Goal: Transaction & Acquisition: Obtain resource

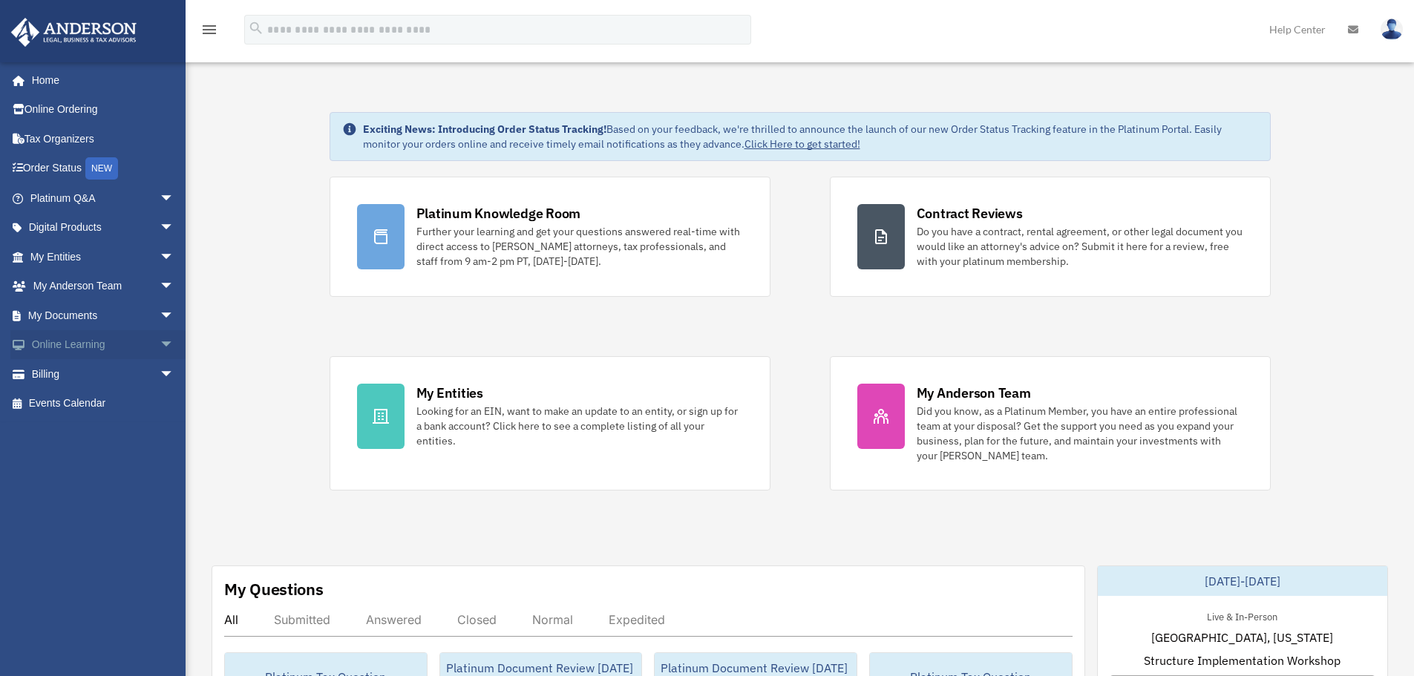
click at [160, 345] on span "arrow_drop_down" at bounding box center [175, 345] width 30 height 30
click at [160, 312] on span "arrow_drop_down" at bounding box center [175, 316] width 30 height 30
click at [119, 407] on link "Forms Library" at bounding box center [109, 404] width 176 height 30
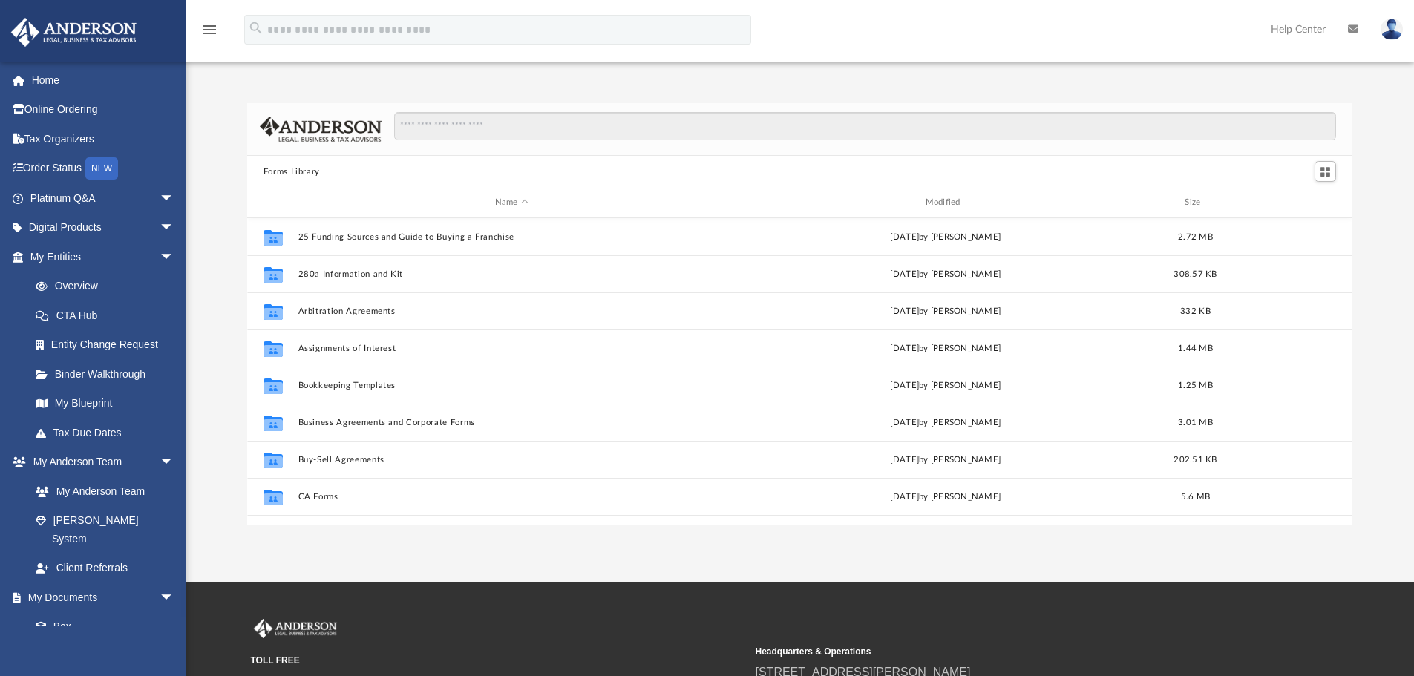
scroll to position [327, 1094]
click at [428, 119] on input "Search files and folders" at bounding box center [865, 126] width 942 height 28
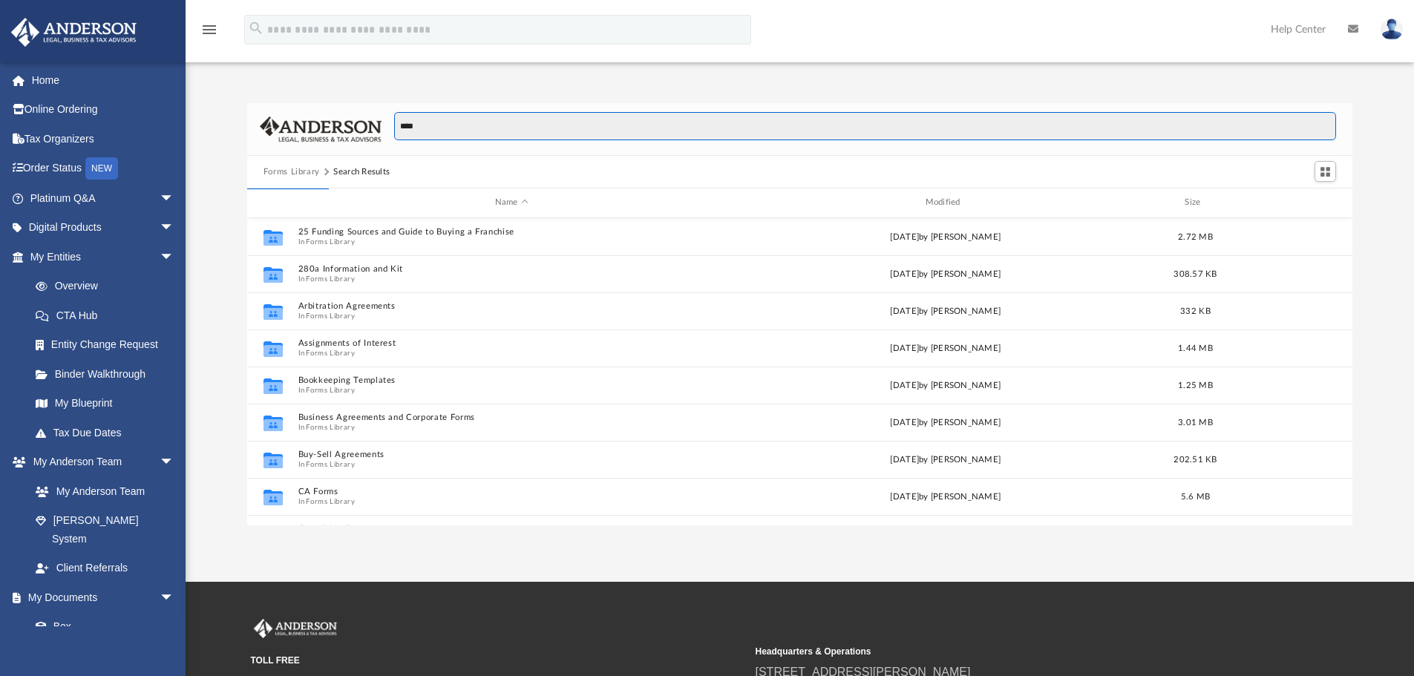
type input "****"
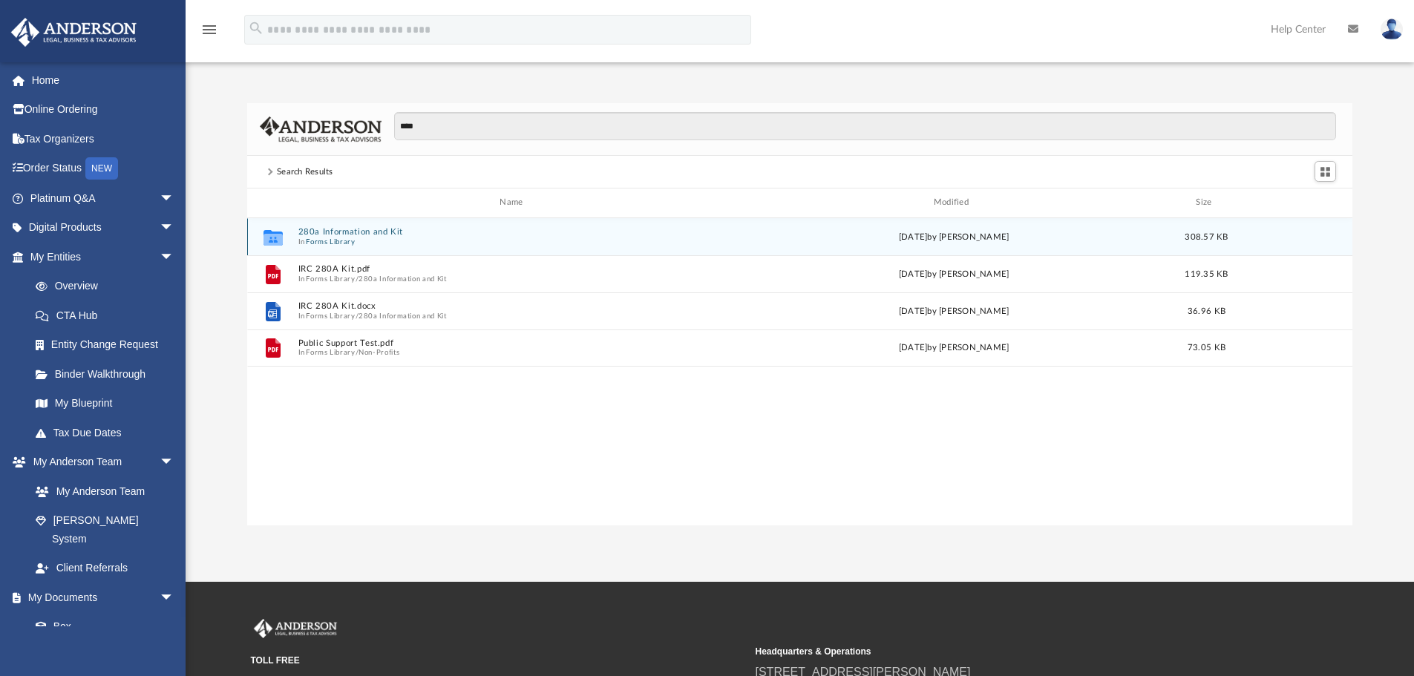
click at [372, 240] on span "In Forms Library" at bounding box center [514, 242] width 433 height 10
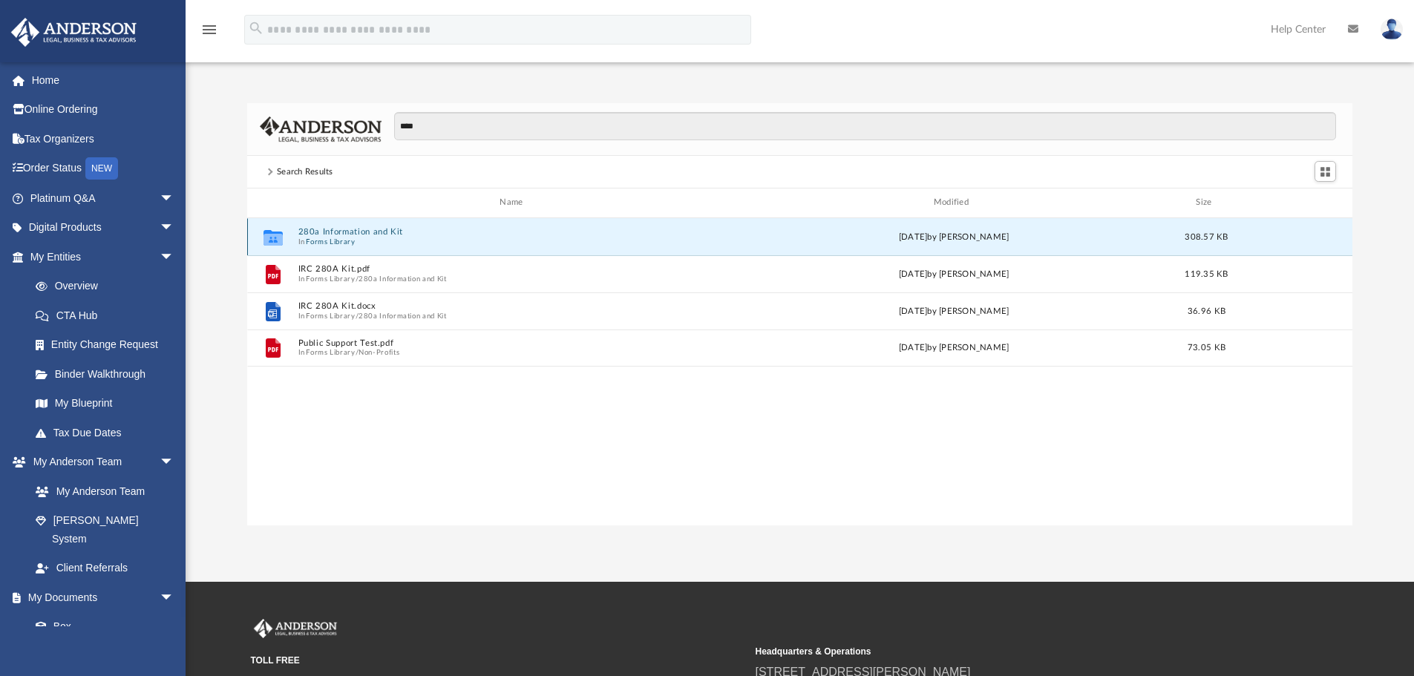
click at [372, 235] on button "280a Information and Kit" at bounding box center [514, 232] width 433 height 10
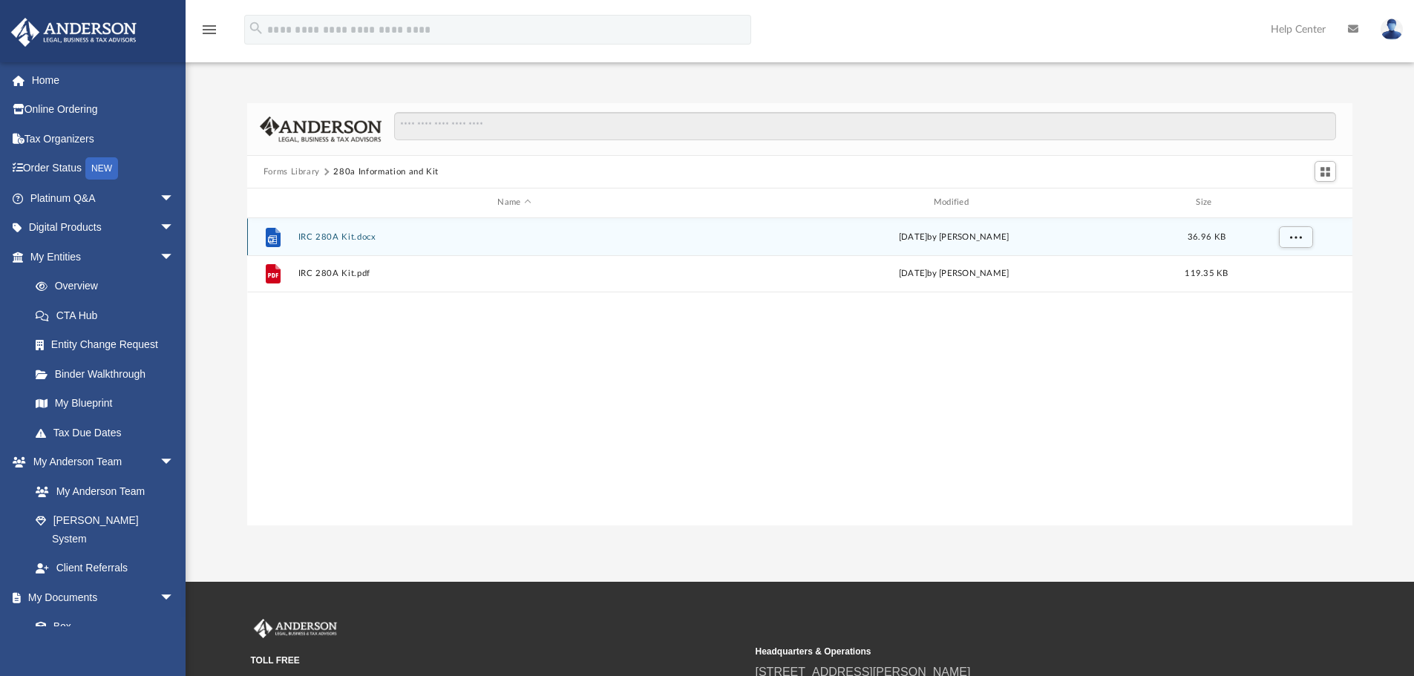
click at [375, 240] on button "IRC 280A Kit.docx" at bounding box center [514, 237] width 433 height 10
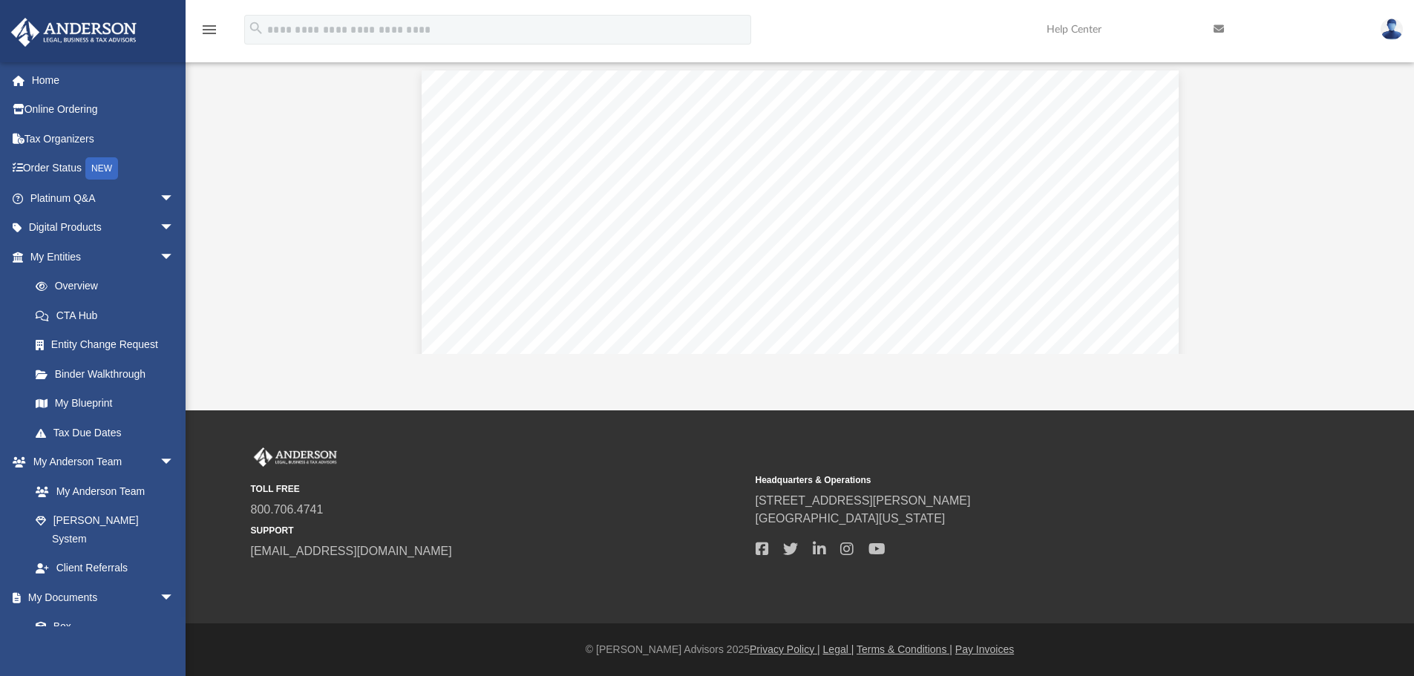
scroll to position [5967, 0]
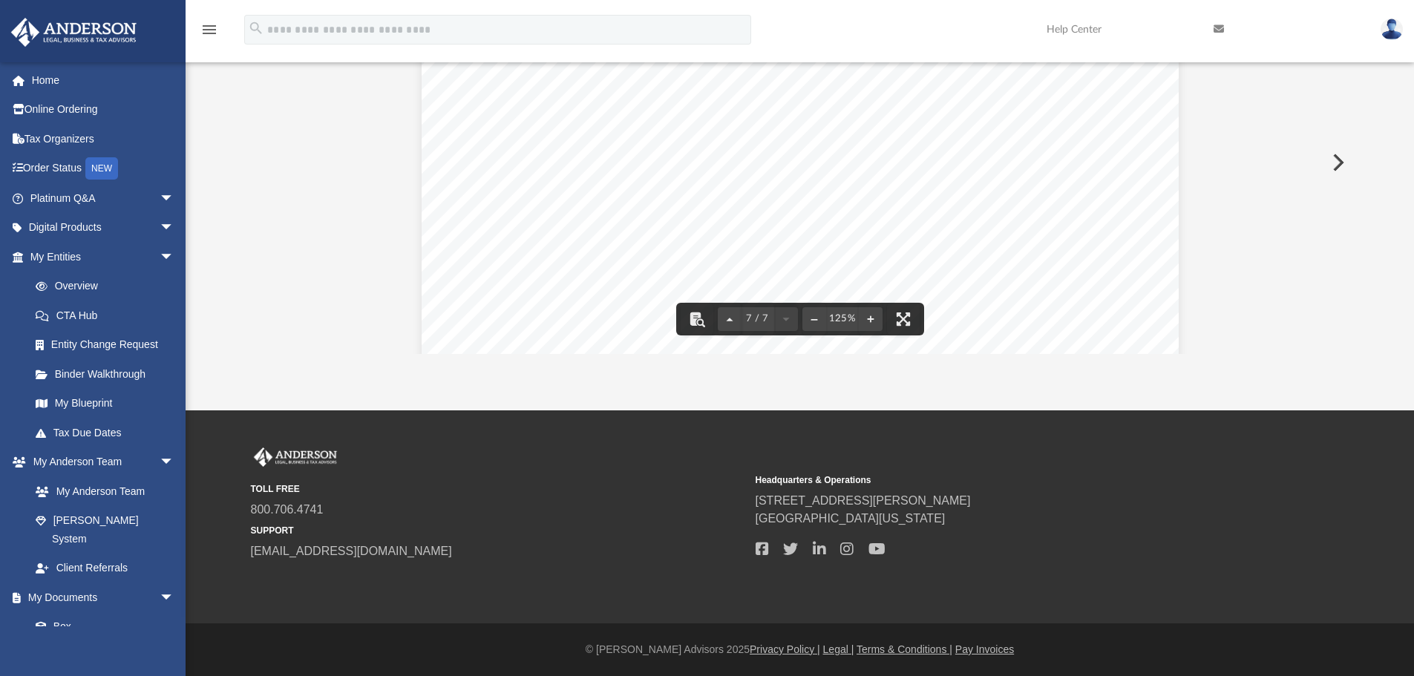
drag, startPoint x: 591, startPoint y: 125, endPoint x: 854, endPoint y: 145, distance: 263.5
click at [854, 145] on div "AGREEMENT TO RENT RESIDENCE TO A CORPORATION 1. PARTIES: The parties to this re…" at bounding box center [800, 517] width 757 height 980
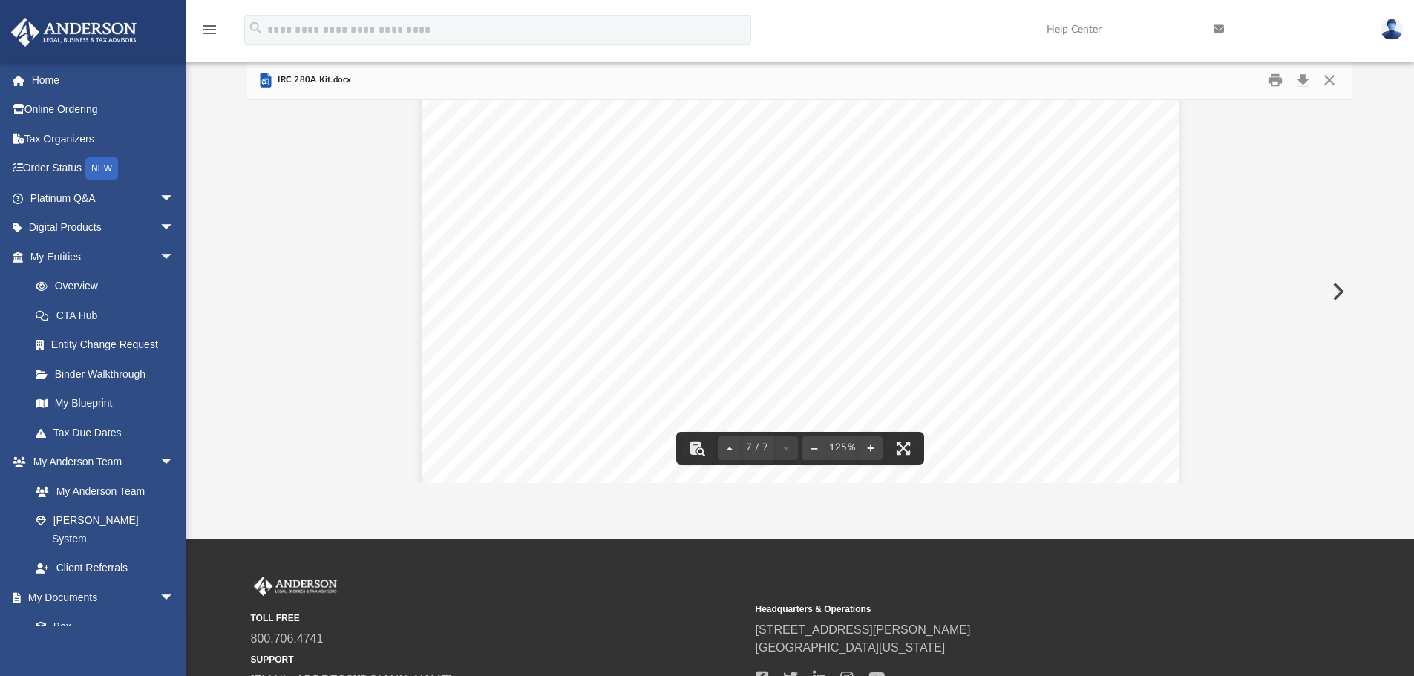
scroll to position [0, 0]
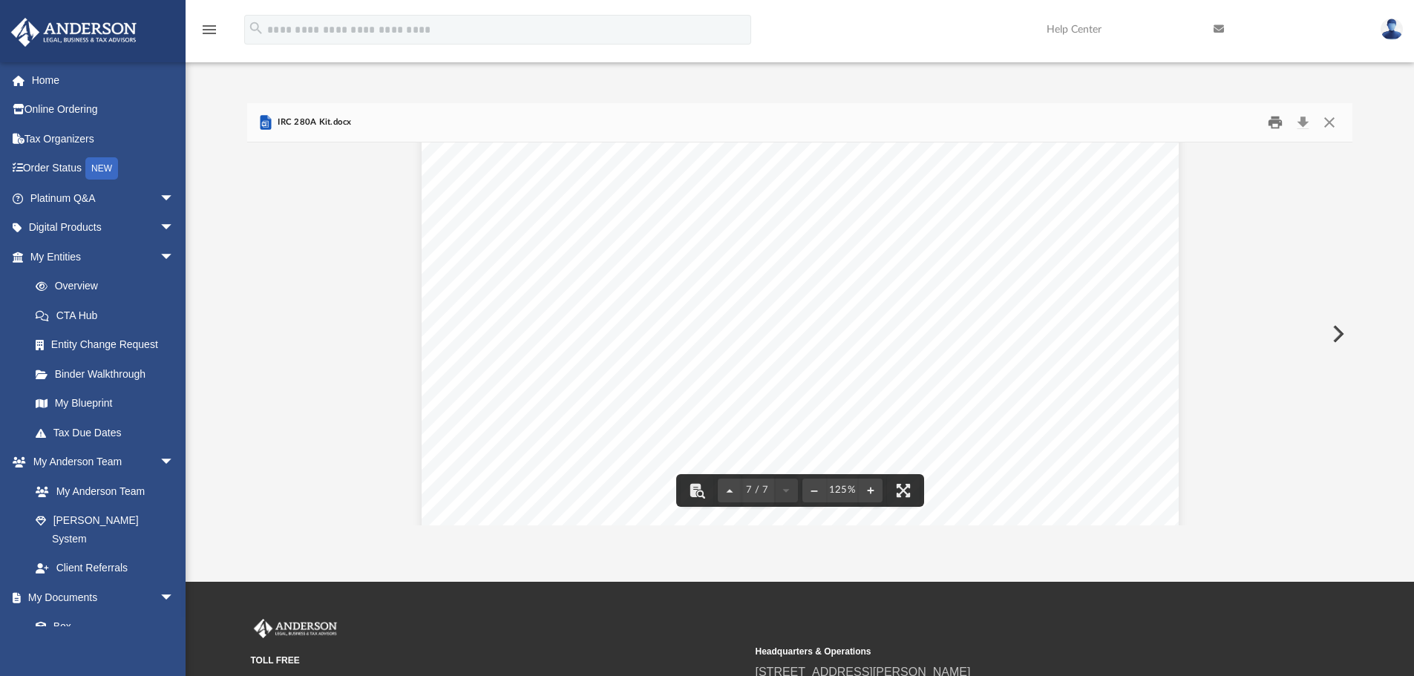
click at [1273, 126] on button "Print" at bounding box center [1275, 122] width 30 height 23
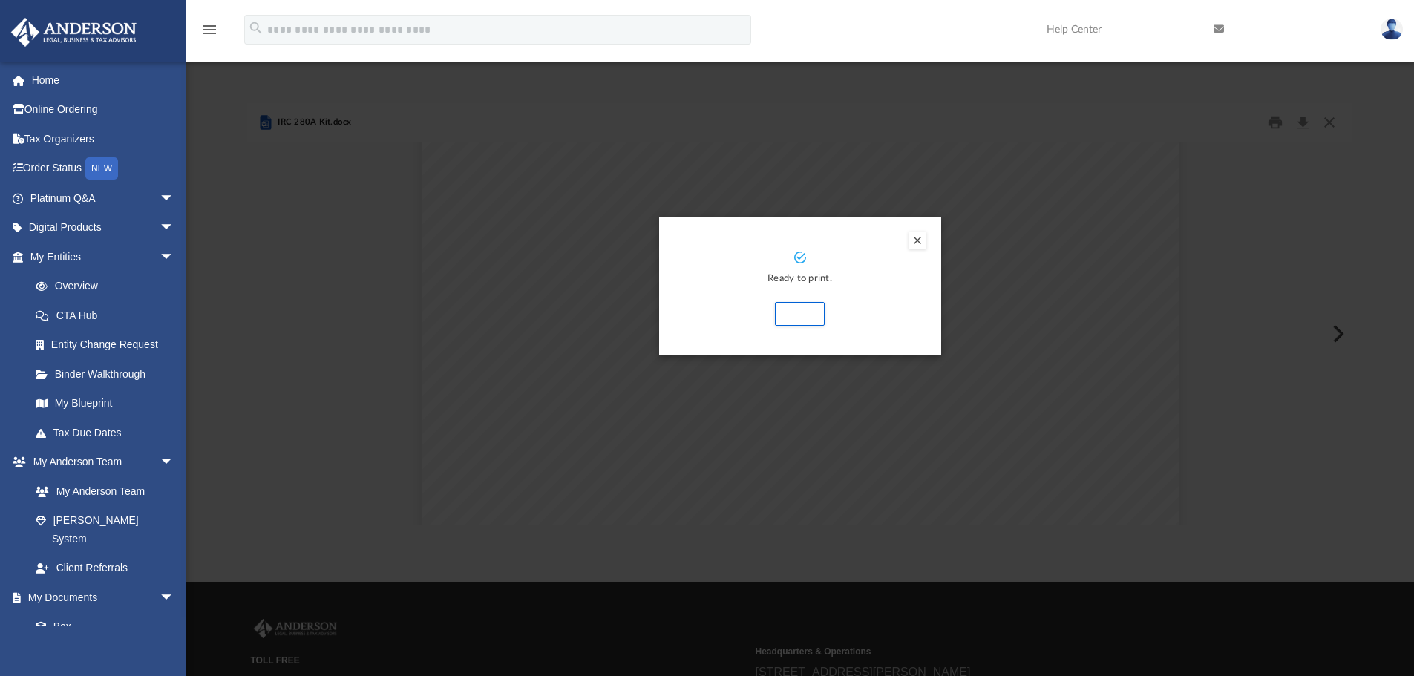
click at [914, 241] on button "Preview" at bounding box center [917, 241] width 18 height 18
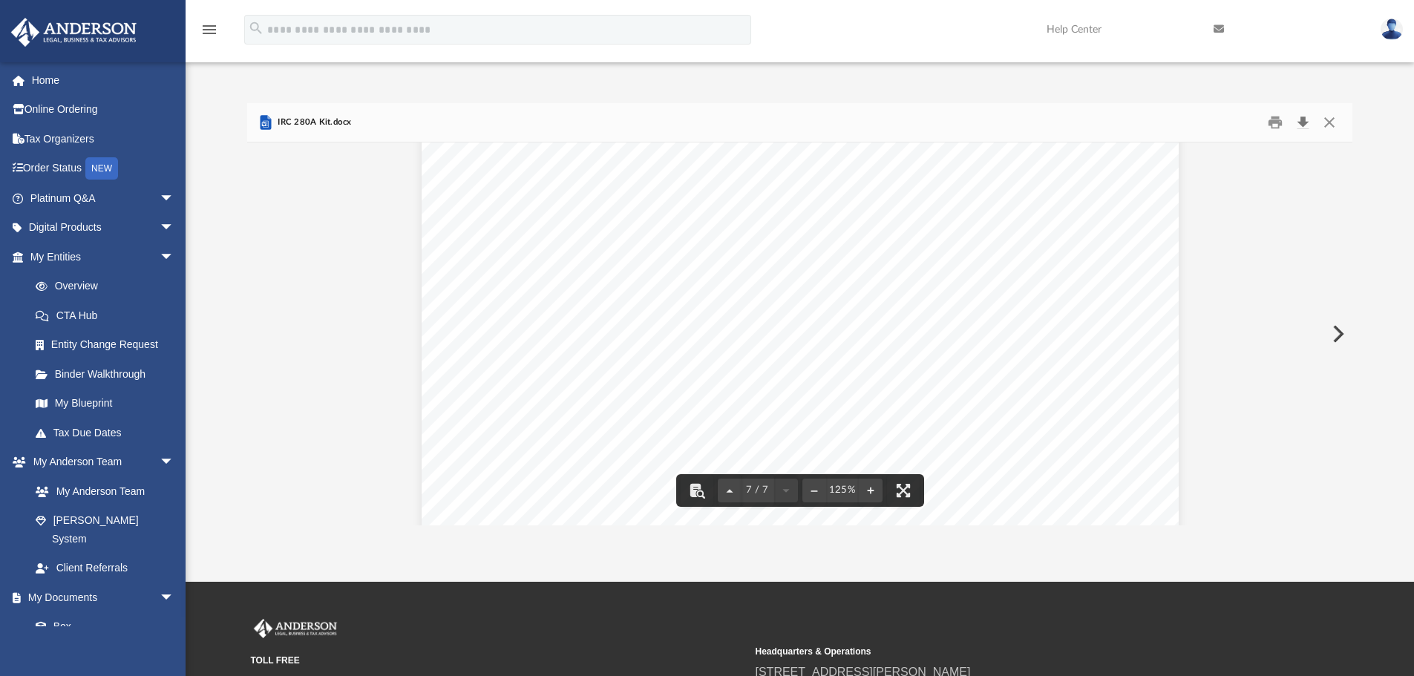
click at [1300, 122] on button "Download" at bounding box center [1302, 122] width 27 height 23
